Goal: Task Accomplishment & Management: Manage account settings

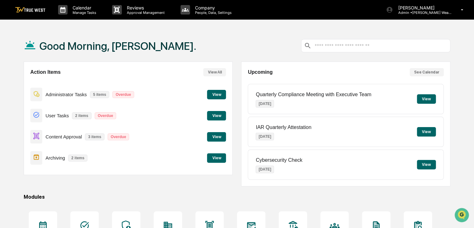
click at [223, 137] on button "View" at bounding box center [216, 136] width 19 height 9
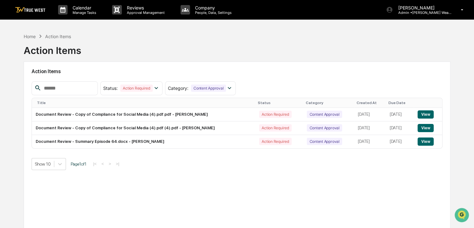
drag, startPoint x: 265, startPoint y: 183, endPoint x: 242, endPoint y: 183, distance: 23.4
click at [242, 183] on div "Action Items Status : Action Required Select/Deselect All Action Required Resol…" at bounding box center [237, 146] width 427 height 169
click at [425, 140] on button "View" at bounding box center [426, 142] width 16 height 8
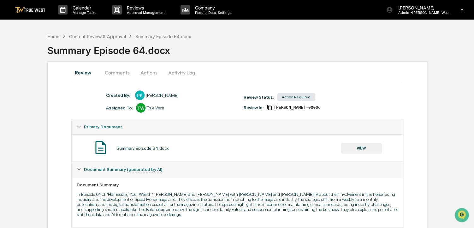
drag, startPoint x: 366, startPoint y: 111, endPoint x: 344, endPoint y: 105, distance: 23.3
click at [344, 105] on div "Review Status: Action Required Review Id: [PERSON_NAME]-00006" at bounding box center [310, 102] width 138 height 18
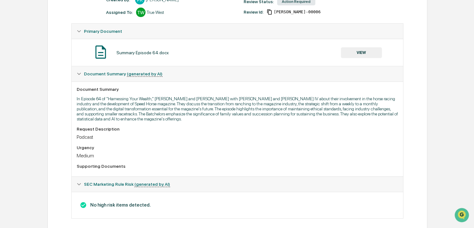
scroll to position [104, 0]
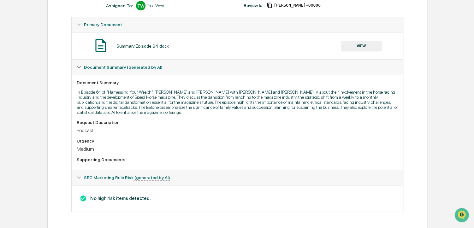
click at [358, 42] on button "VIEW" at bounding box center [361, 46] width 41 height 11
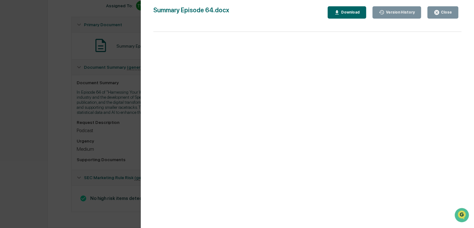
click at [93, 138] on div "Version History [DATE] 02:37 PM [PERSON_NAME] Summary Episode 64.docx Close Ver…" at bounding box center [237, 114] width 474 height 228
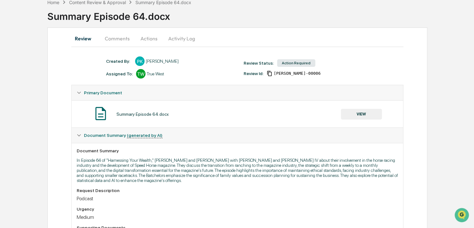
scroll to position [23, 0]
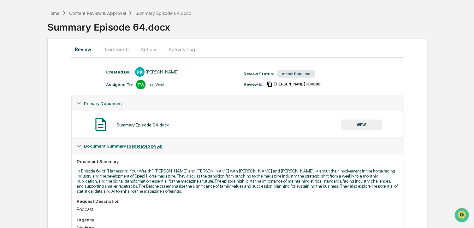
click at [147, 47] on button "Actions" at bounding box center [149, 49] width 28 height 15
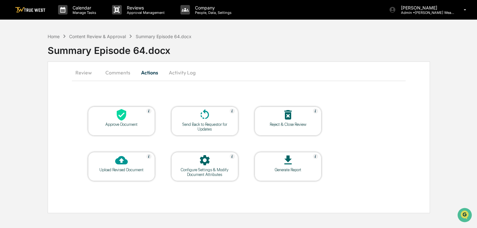
click at [133, 118] on div at bounding box center [121, 116] width 63 height 14
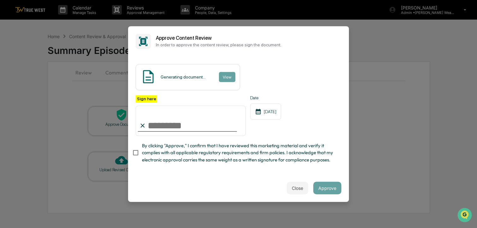
click at [183, 150] on span "By clicking "Approve," I confirm that I have reviewed this marketing material a…" at bounding box center [239, 152] width 195 height 21
click at [181, 123] on input "Sign here" at bounding box center [191, 121] width 110 height 30
type input "**********"
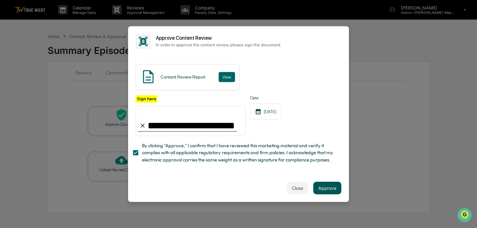
click at [327, 190] on button "Approve" at bounding box center [328, 188] width 28 height 13
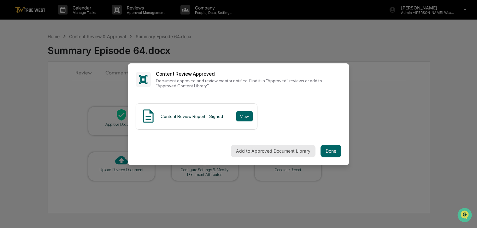
click at [297, 147] on button "Add to Approved Document Library" at bounding box center [273, 151] width 85 height 13
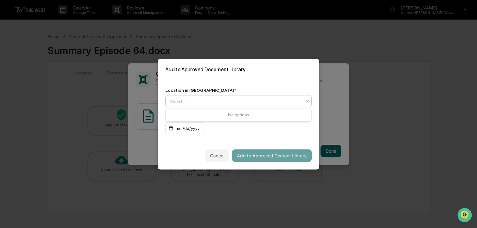
click at [308, 107] on div "Select..." at bounding box center [238, 101] width 147 height 12
click at [297, 98] on div at bounding box center [236, 101] width 132 height 6
click at [301, 102] on div at bounding box center [236, 101] width 132 height 6
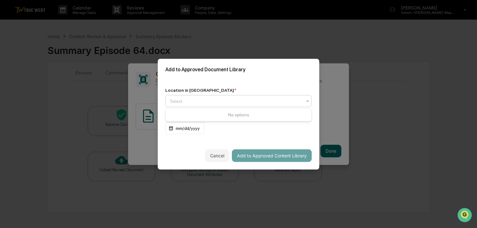
click at [297, 103] on div at bounding box center [236, 101] width 132 height 6
click at [309, 97] on div at bounding box center [307, 100] width 5 height 11
click at [269, 118] on div "Approved Content Library" at bounding box center [239, 116] width 146 height 13
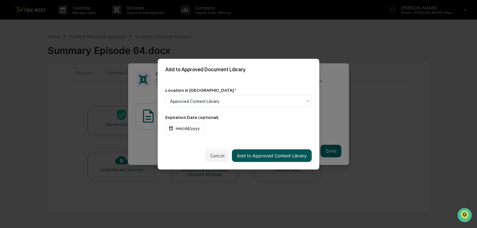
click at [281, 158] on button "Add to Approved Content Library" at bounding box center [272, 155] width 80 height 13
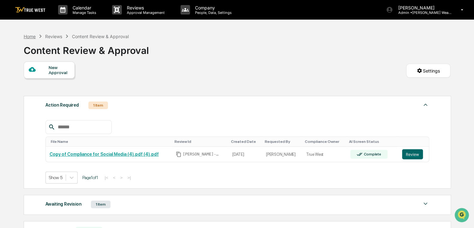
click at [32, 38] on div "Home" at bounding box center [30, 36] width 12 height 5
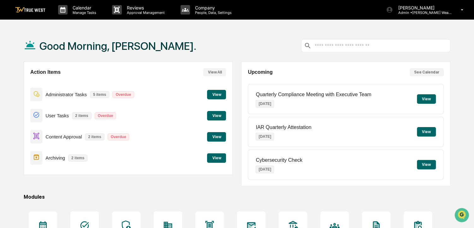
drag, startPoint x: 239, startPoint y: 45, endPoint x: 232, endPoint y: 45, distance: 6.3
click at [232, 45] on div "Good Morning, [PERSON_NAME]." at bounding box center [237, 46] width 427 height 32
click at [217, 135] on button "View" at bounding box center [216, 136] width 19 height 9
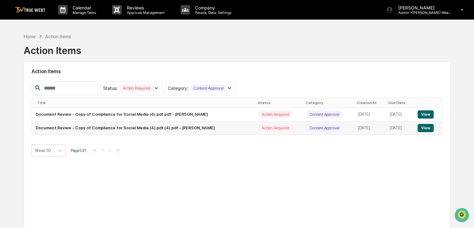
click at [433, 132] on button "View" at bounding box center [426, 128] width 16 height 8
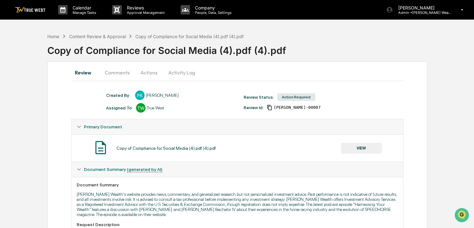
drag, startPoint x: 266, startPoint y: 145, endPoint x: 248, endPoint y: 150, distance: 18.9
click at [248, 150] on div "Copy of Compliance for Social Media (4).pdf (4).pdf VIEW" at bounding box center [237, 148] width 321 height 17
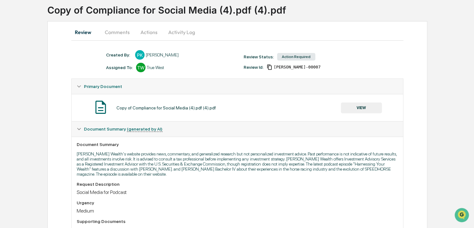
scroll to position [34, 0]
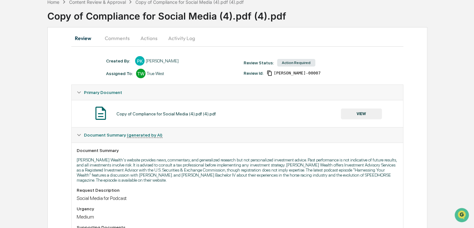
click at [361, 109] on button "VIEW" at bounding box center [361, 114] width 41 height 11
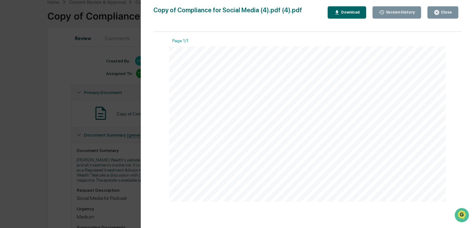
drag, startPoint x: 364, startPoint y: 79, endPoint x: 342, endPoint y: 75, distance: 22.2
click at [342, 75] on span "[PERSON_NAME] and [PERSON_NAME] Bachelor IV, discussing their experiences in th…" at bounding box center [373, 75] width 187 height 4
click at [359, 71] on span "In our latest episode of Harnessing Your Wealth, [PERSON_NAME] and Cade sit dow…" at bounding box center [381, 70] width 202 height 4
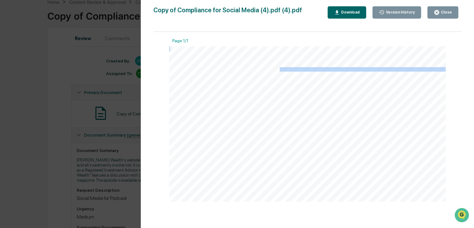
click at [359, 71] on span "In our latest episode of Harnessing Your Wealth, [PERSON_NAME] and Cade sit dow…" at bounding box center [381, 70] width 202 height 4
click at [444, 14] on div "Close" at bounding box center [446, 12] width 12 height 4
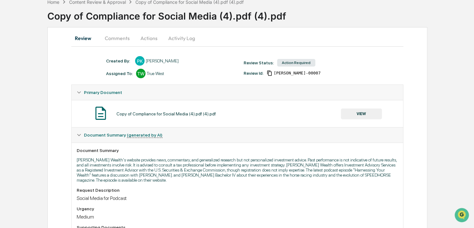
click at [150, 40] on button "Actions" at bounding box center [149, 38] width 28 height 15
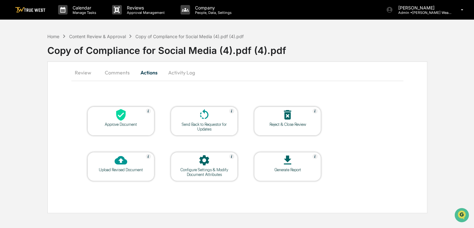
scroll to position [0, 0]
click at [127, 116] on icon at bounding box center [121, 115] width 13 height 13
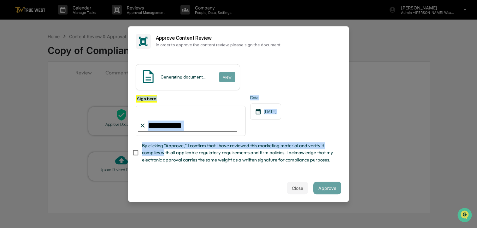
drag, startPoint x: 163, startPoint y: 152, endPoint x: 168, endPoint y: 128, distance: 24.2
click at [168, 128] on div "Sign here Date [DATE] By clicking "Approve," I confirm that I have reviewed thi…" at bounding box center [239, 131] width 206 height 72
click at [159, 147] on span "By clicking "Approve," I confirm that I have reviewed this marketing material a…" at bounding box center [239, 152] width 195 height 21
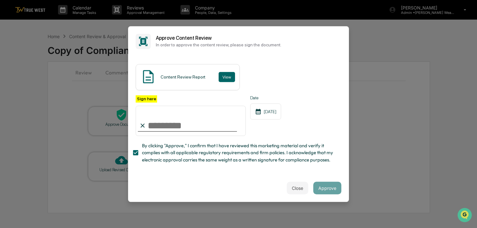
click at [166, 130] on input "Sign here" at bounding box center [191, 121] width 110 height 30
type input "**********"
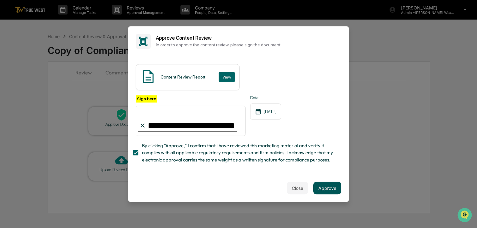
click at [322, 190] on button "Approve" at bounding box center [328, 188] width 28 height 13
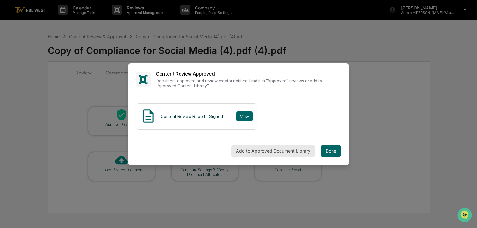
click at [298, 152] on button "Add to Approved Document Library" at bounding box center [273, 151] width 85 height 13
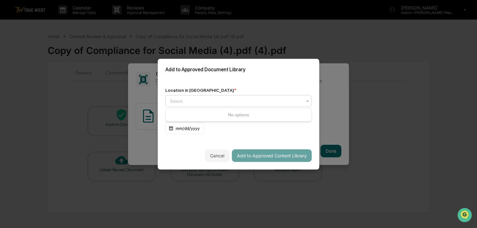
click at [287, 102] on div at bounding box center [236, 101] width 132 height 6
click at [277, 111] on div "Approved Content Library" at bounding box center [239, 116] width 146 height 13
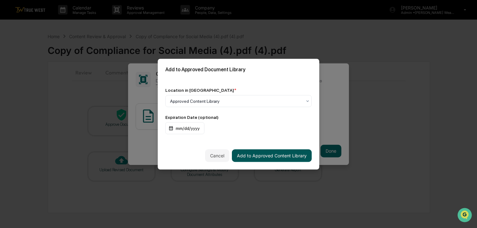
click at [274, 153] on button "Add to Approved Content Library" at bounding box center [272, 155] width 80 height 13
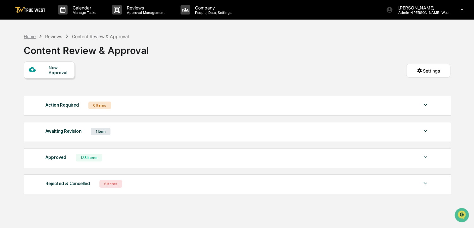
click at [32, 37] on div "Home" at bounding box center [30, 36] width 12 height 5
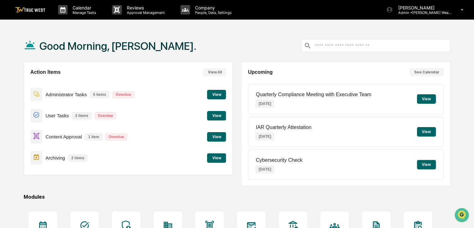
drag, startPoint x: 246, startPoint y: 45, endPoint x: 232, endPoint y: 41, distance: 14.3
click at [232, 41] on div "Good Morning, [PERSON_NAME]." at bounding box center [237, 46] width 427 height 32
click at [219, 159] on button "View" at bounding box center [216, 157] width 19 height 9
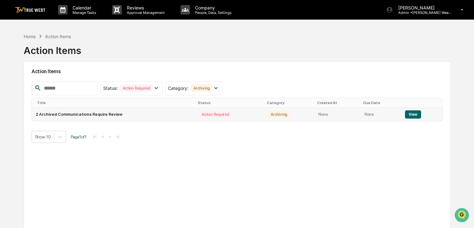
click at [409, 116] on button "View" at bounding box center [413, 115] width 16 height 8
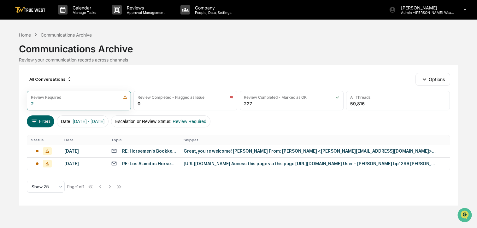
click at [288, 150] on div "Great, you’re welcome! [PERSON_NAME] From: [PERSON_NAME] <[PERSON_NAME][EMAIL_A…" at bounding box center [310, 151] width 253 height 5
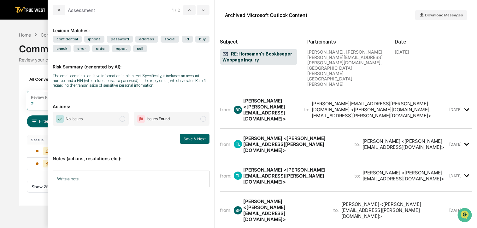
click at [110, 120] on span "No Issues" at bounding box center [91, 119] width 76 height 15
click at [191, 139] on button "Save & Next" at bounding box center [195, 139] width 30 height 10
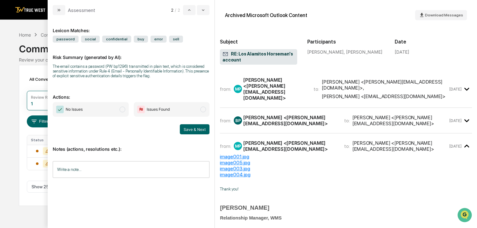
click at [114, 111] on span "No Issues" at bounding box center [91, 109] width 76 height 15
click at [195, 131] on button "Save & Next" at bounding box center [195, 129] width 30 height 10
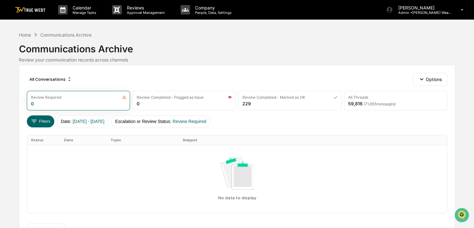
click at [32, 35] on div "Home Communications Archive" at bounding box center [55, 34] width 73 height 7
click at [30, 35] on div "Home" at bounding box center [25, 34] width 12 height 5
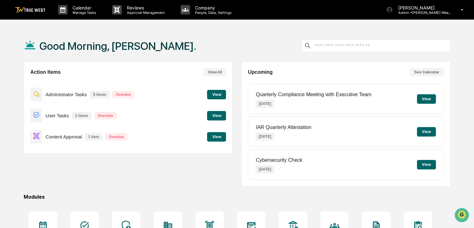
click at [217, 118] on button "View" at bounding box center [216, 115] width 19 height 9
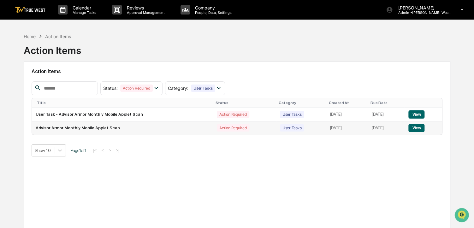
click at [421, 126] on button "View" at bounding box center [417, 128] width 16 height 8
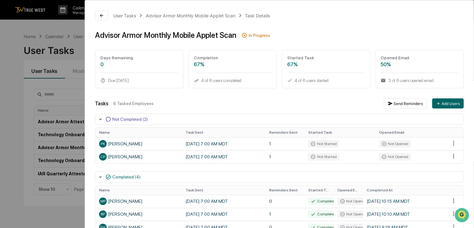
drag, startPoint x: 9, startPoint y: 93, endPoint x: 3, endPoint y: 91, distance: 5.8
click at [3, 91] on div "User Tasks Advisor Armor Monthly Mobile Applet Scan Task Details Advisor Armor …" at bounding box center [237, 114] width 474 height 228
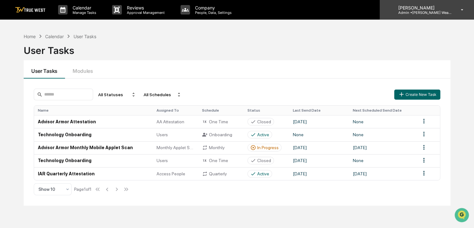
click at [465, 17] on div "[PERSON_NAME] Admin • [PERSON_NAME] Wealth" at bounding box center [427, 10] width 94 height 20
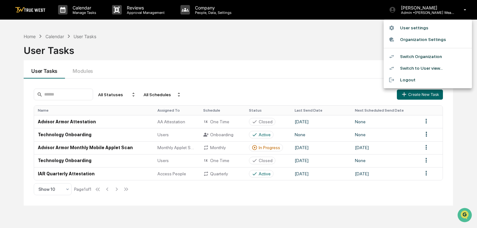
click at [429, 54] on li "Switch Organization" at bounding box center [428, 57] width 88 height 12
